Goal: Task Accomplishment & Management: Use online tool/utility

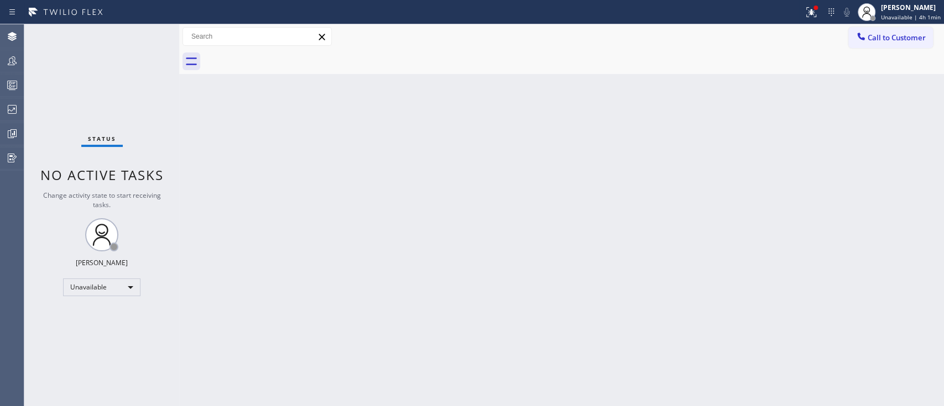
click at [6, 77] on div at bounding box center [12, 85] width 24 height 22
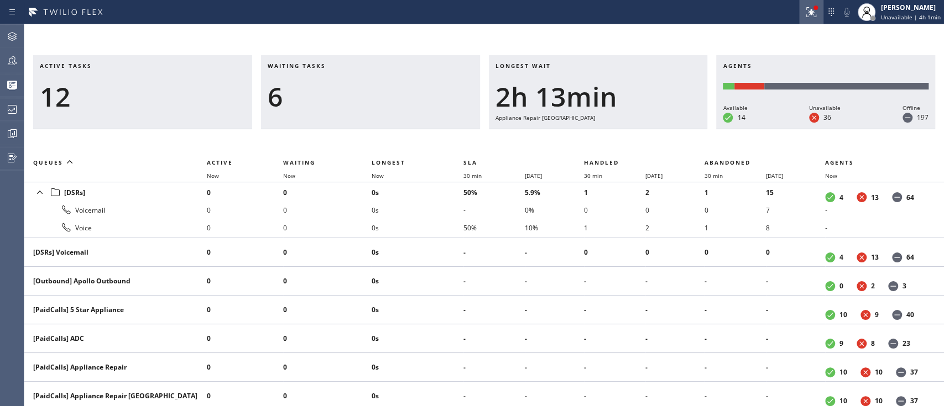
click at [810, 15] on div at bounding box center [811, 12] width 24 height 13
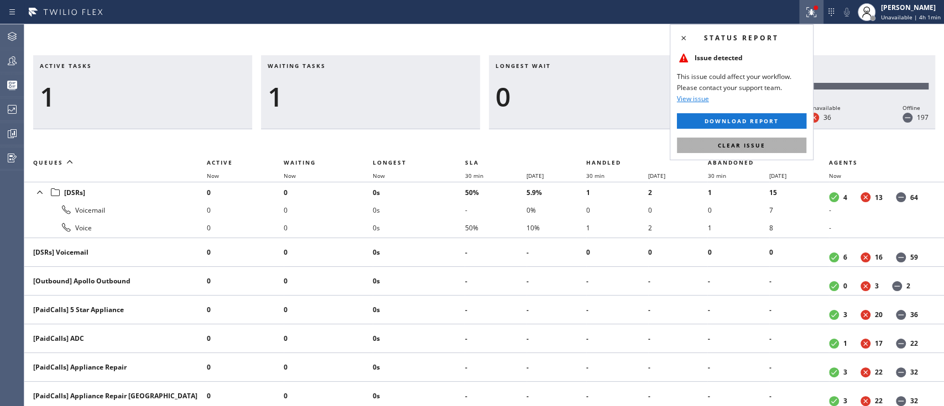
click at [759, 147] on span "Clear issue" at bounding box center [742, 146] width 48 height 8
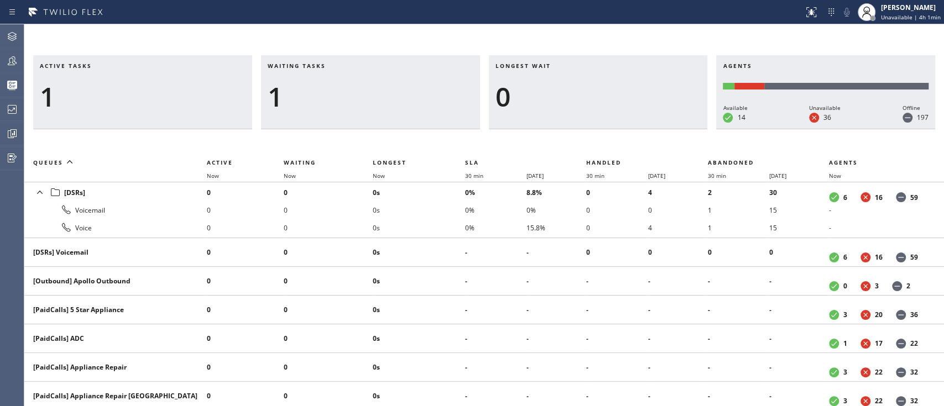
click at [898, 29] on div "Active tasks 1 Waiting tasks 1 Longest wait 0 Agents Available 14 Unavailable 3…" at bounding box center [483, 215] width 919 height 382
click at [907, 8] on div "[PERSON_NAME]" at bounding box center [911, 7] width 60 height 9
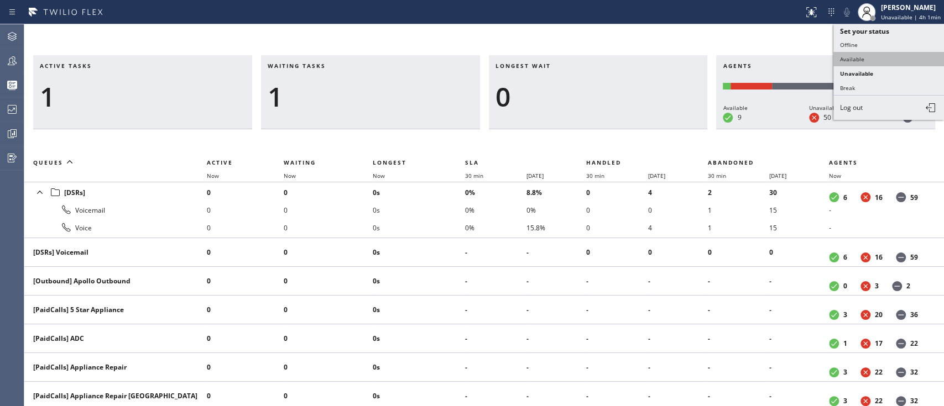
click at [861, 60] on button "Available" at bounding box center [888, 59] width 111 height 14
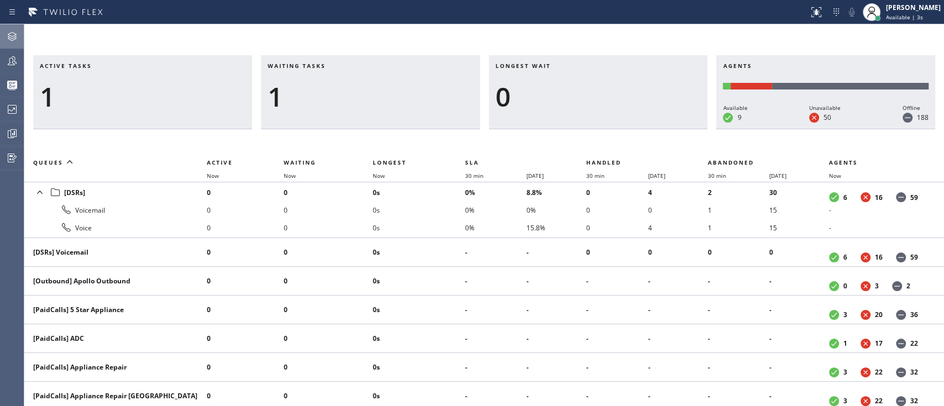
click at [12, 31] on icon at bounding box center [12, 36] width 13 height 13
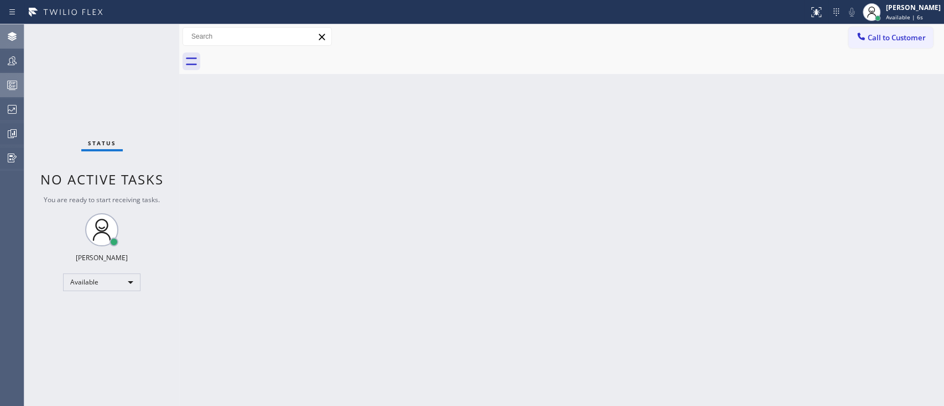
click at [17, 87] on rect at bounding box center [12, 85] width 9 height 8
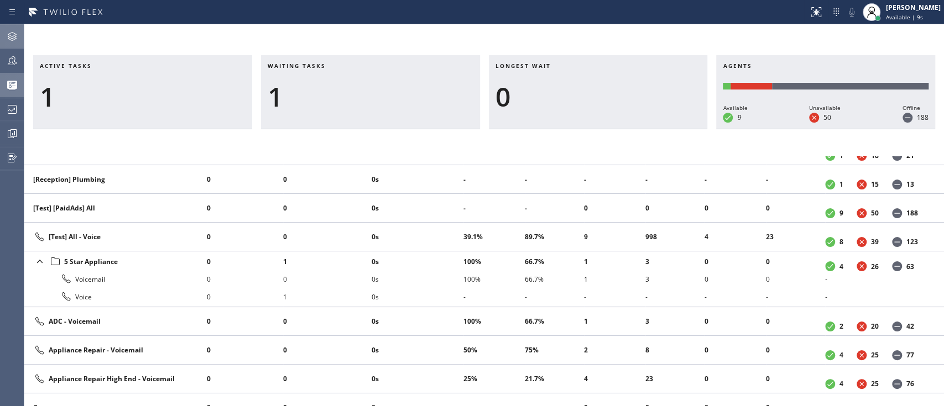
scroll to position [432, 0]
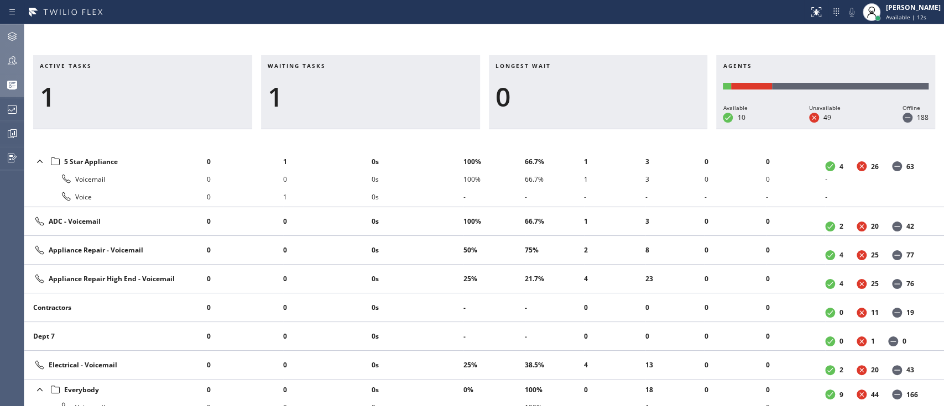
click at [8, 67] on div at bounding box center [12, 61] width 24 height 22
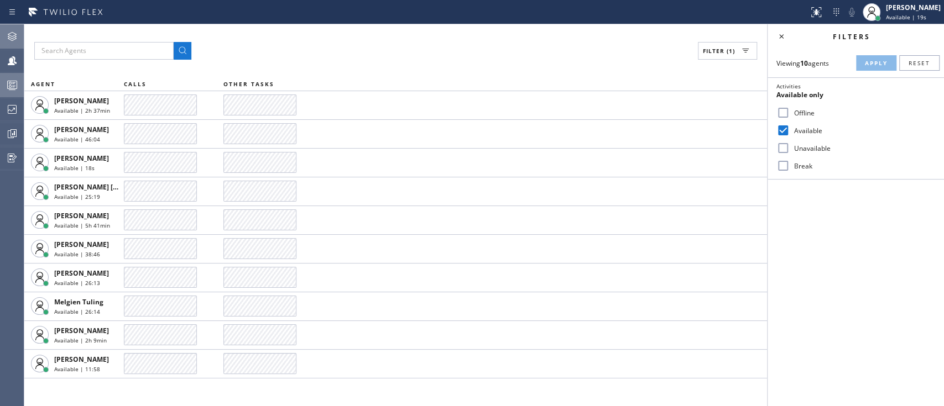
click at [13, 33] on icon at bounding box center [12, 36] width 13 height 13
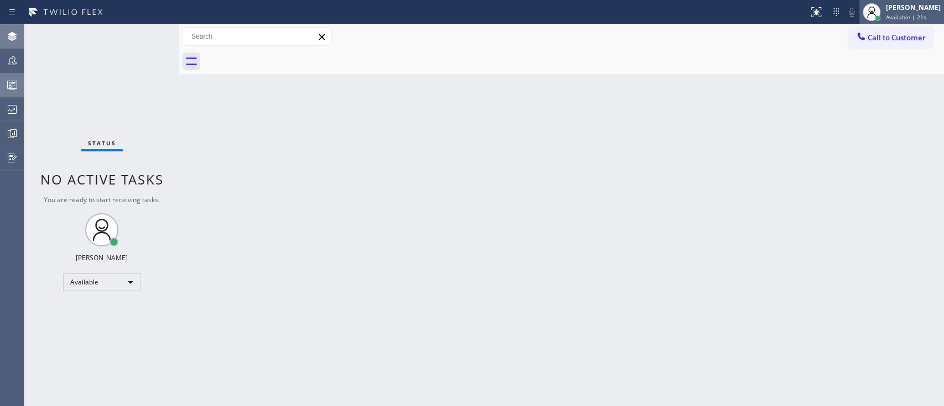
click at [920, 11] on div "[PERSON_NAME]" at bounding box center [913, 7] width 55 height 9
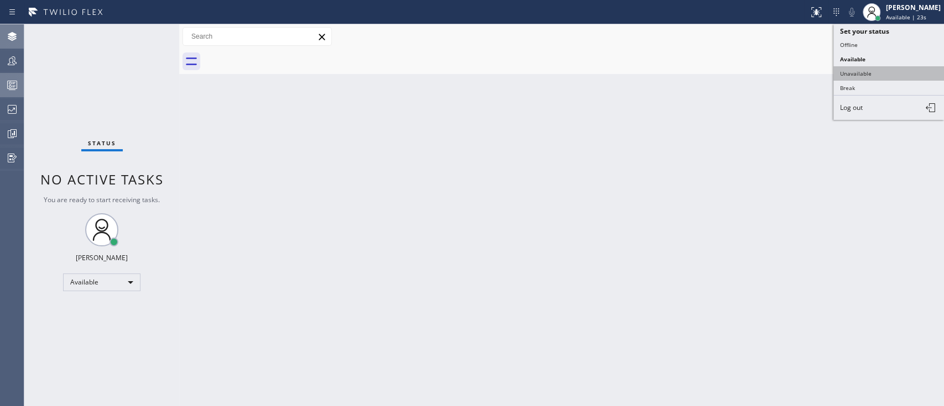
click at [870, 66] on button "Unavailable" at bounding box center [888, 73] width 111 height 14
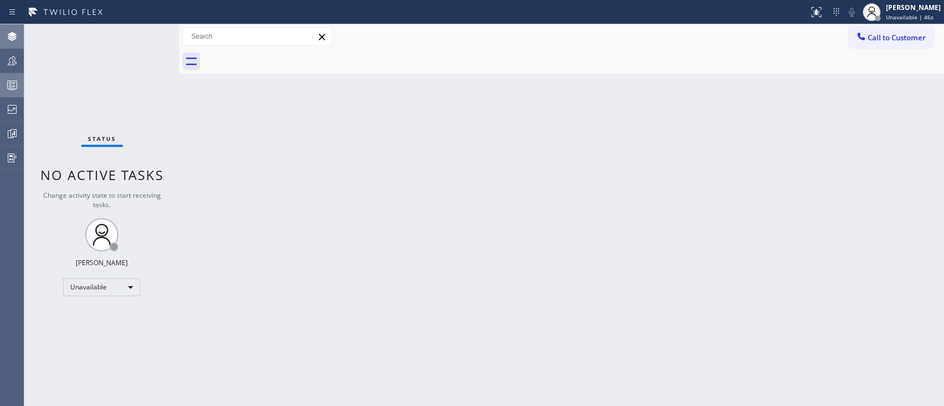
click at [430, 245] on div "Back to Dashboard Change Sender ID Customers Technicians Select a contact Outbo…" at bounding box center [561, 215] width 765 height 382
click at [882, 47] on button "Call to Customer" at bounding box center [890, 37] width 85 height 21
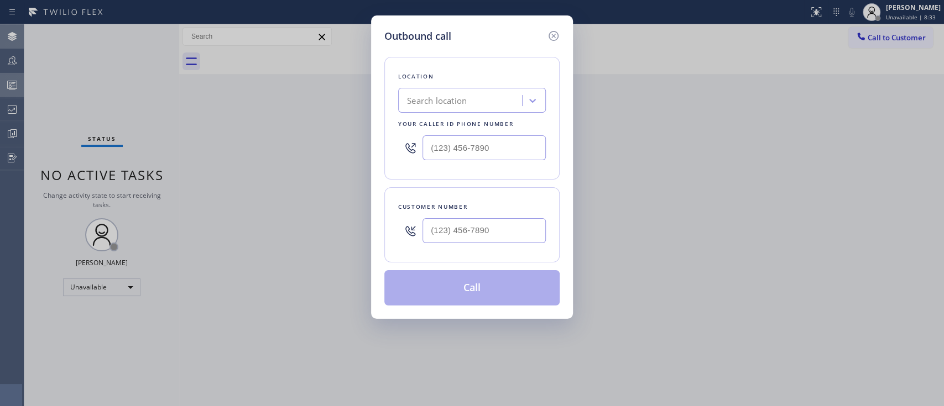
click at [456, 107] on div "Search location" at bounding box center [461, 100] width 121 height 19
click at [493, 106] on input "HOME SERVICE EXPPERT" at bounding box center [460, 100] width 106 height 9
type input "HOME SERVICE EXPERT"
click at [627, 166] on div "Outbound call Location 0 results available for search term HOME SERVICE EXPERT.…" at bounding box center [472, 203] width 944 height 406
click at [837, 201] on div "Outbound call Location Search location Your caller id phone number Customer num…" at bounding box center [472, 203] width 944 height 406
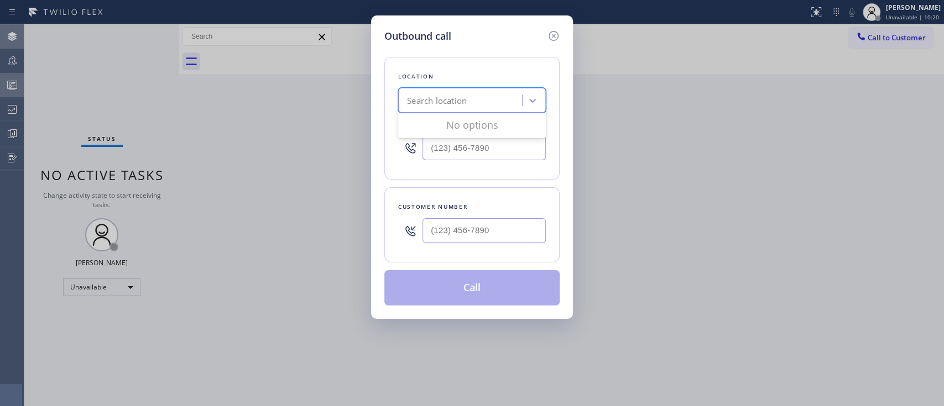
click at [422, 101] on div "Search location" at bounding box center [437, 101] width 60 height 13
paste input "Home Service Experts"
type input "Home Service Experts"
click at [699, 172] on div "Outbound call Location Search location Your caller id phone number Customer num…" at bounding box center [472, 203] width 944 height 406
click at [553, 38] on icon at bounding box center [553, 35] width 13 height 13
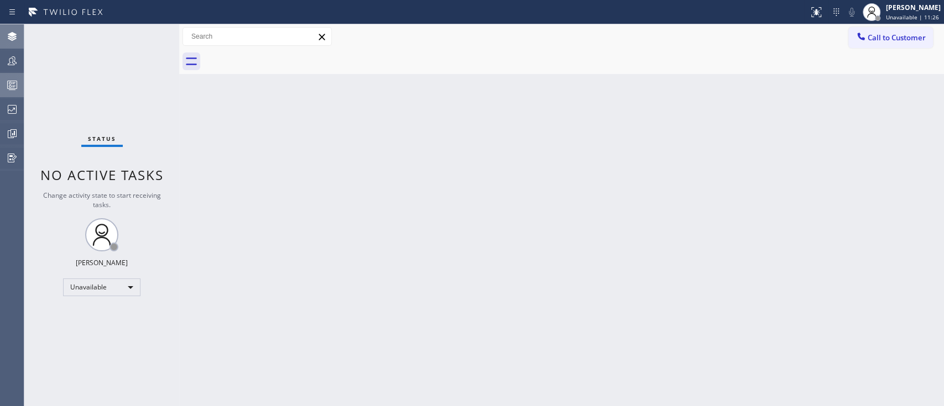
click at [2, 80] on div at bounding box center [12, 85] width 24 height 13
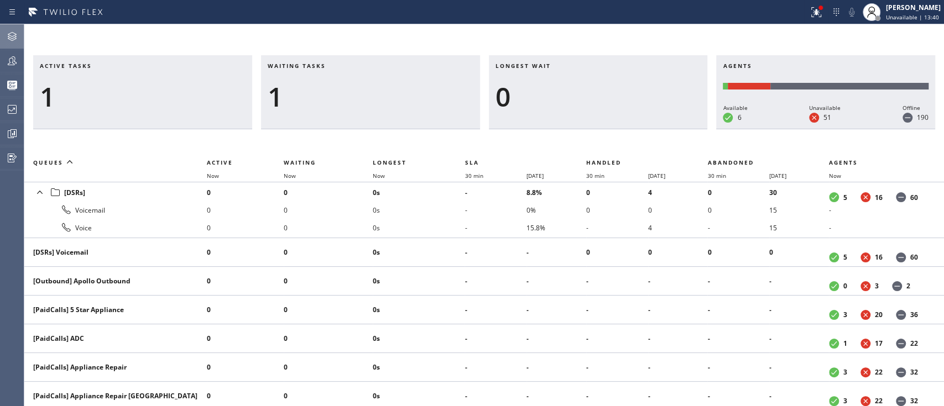
click at [15, 34] on icon at bounding box center [12, 36] width 9 height 9
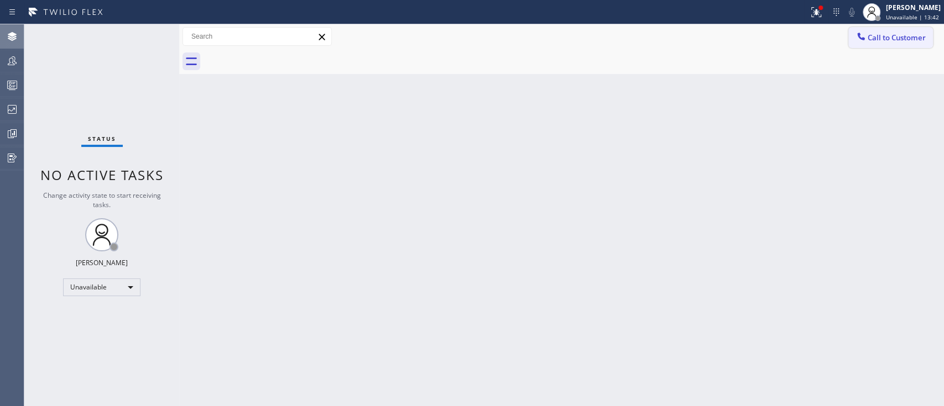
click at [893, 43] on button "Call to Customer" at bounding box center [890, 37] width 85 height 21
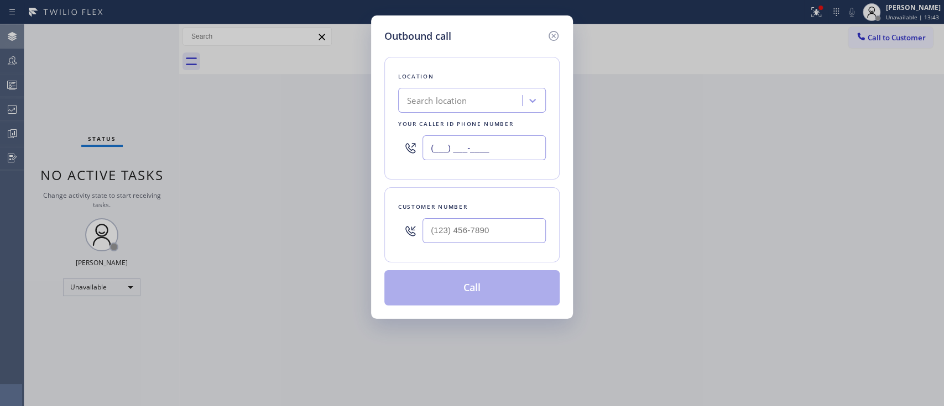
click at [453, 154] on input "(___) ___-____" at bounding box center [483, 147] width 123 height 25
paste input "800) 568-8664"
type input "[PHONE_NUMBER]"
click at [556, 33] on icon at bounding box center [553, 36] width 10 height 10
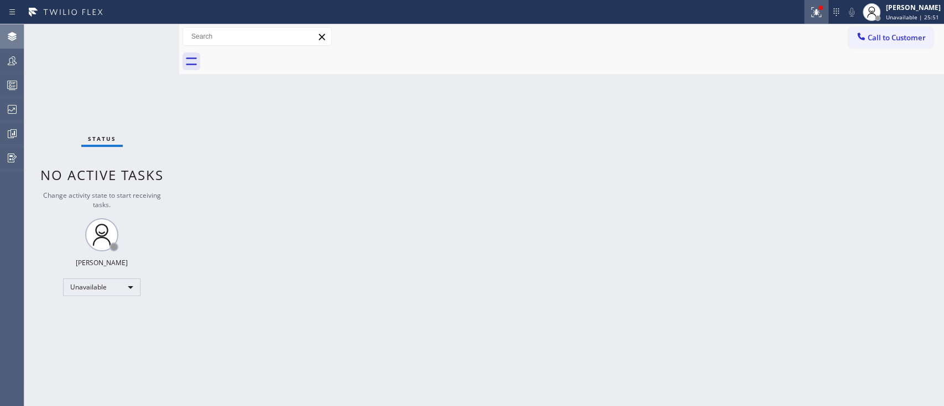
click at [809, 11] on icon at bounding box center [815, 12] width 13 height 13
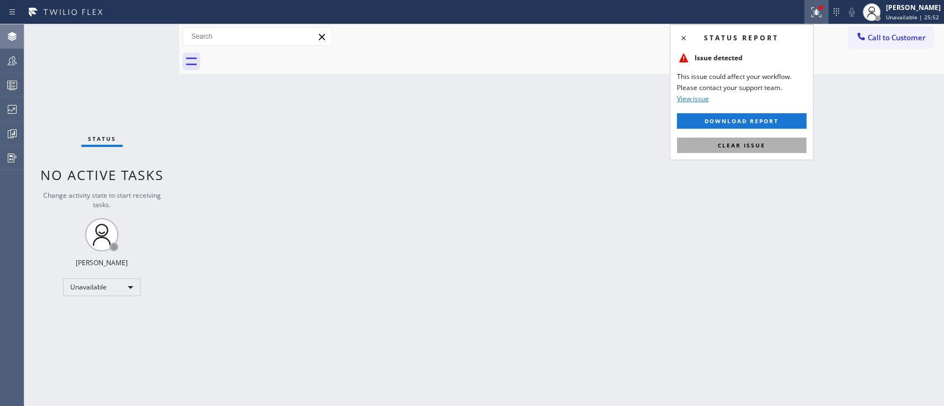
click at [718, 140] on button "Clear issue" at bounding box center [741, 145] width 129 height 15
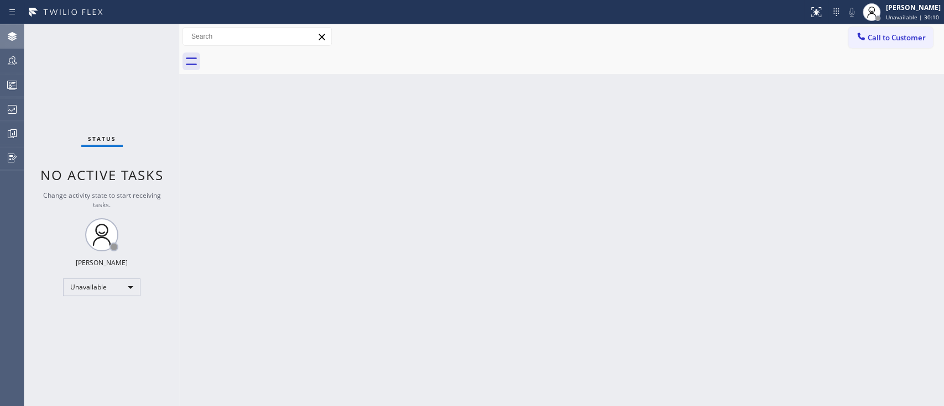
click at [931, 222] on div "Back to Dashboard Change Sender ID Customers Technicians Select a contact Outbo…" at bounding box center [561, 215] width 765 height 382
click at [549, 362] on div "Back to Dashboard Change Sender ID Customers Technicians Select a contact Outbo…" at bounding box center [561, 215] width 765 height 382
click at [2, 92] on div at bounding box center [12, 85] width 24 height 22
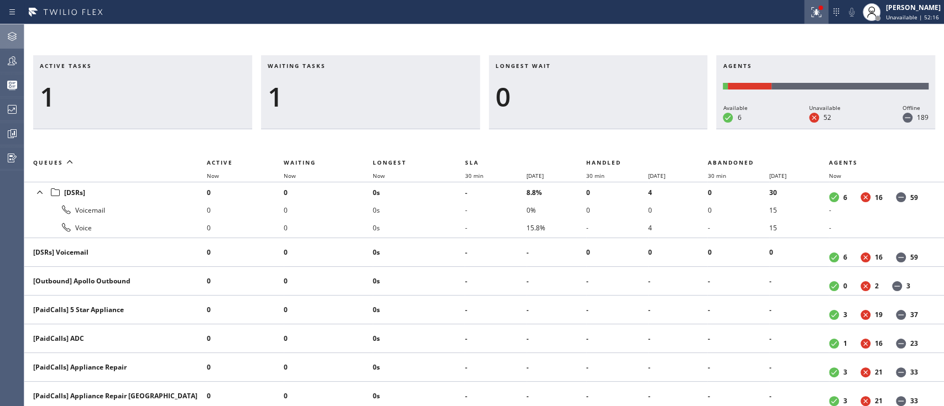
click at [804, 3] on button at bounding box center [816, 12] width 24 height 24
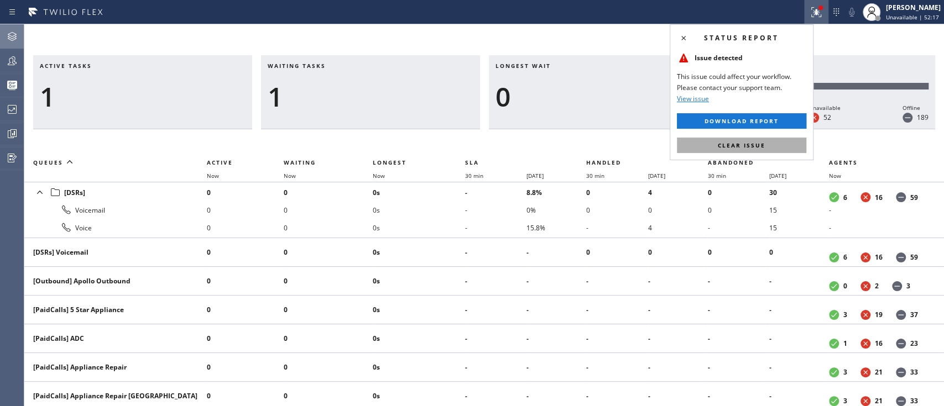
click at [708, 138] on button "Clear issue" at bounding box center [741, 145] width 129 height 15
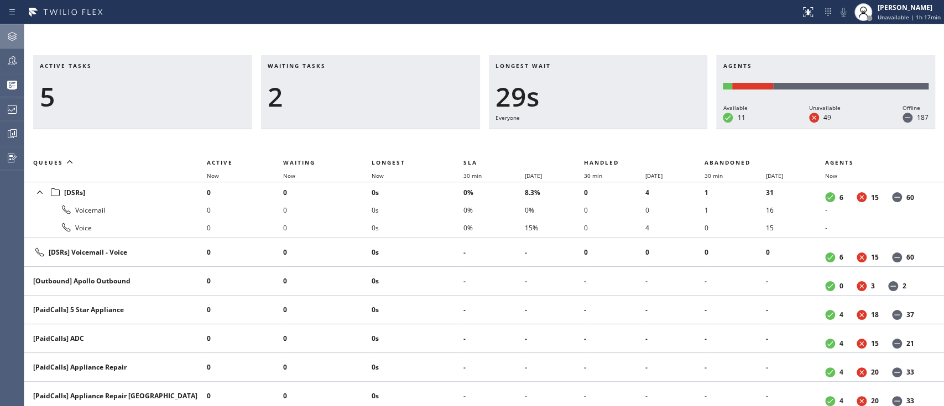
click at [885, 164] on th "Agents" at bounding box center [884, 162] width 119 height 13
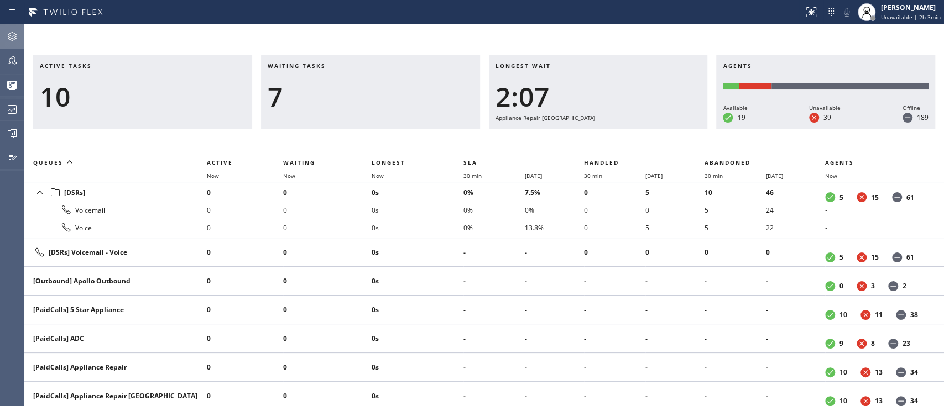
click at [512, 67] on span "Longest wait" at bounding box center [522, 66] width 55 height 8
